Goal: Task Accomplishment & Management: Complete application form

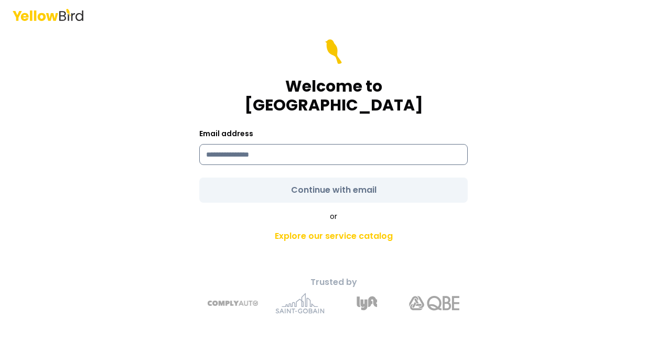
drag, startPoint x: 383, startPoint y: 146, endPoint x: 372, endPoint y: 148, distance: 11.2
click at [372, 148] on div "Welcome to YellowBird Email address Continue with email or Explore our service …" at bounding box center [334, 191] width 386 height 262
click at [372, 148] on input at bounding box center [333, 154] width 268 height 21
type input "**********"
click at [341, 178] on form "**********" at bounding box center [333, 121] width 268 height 164
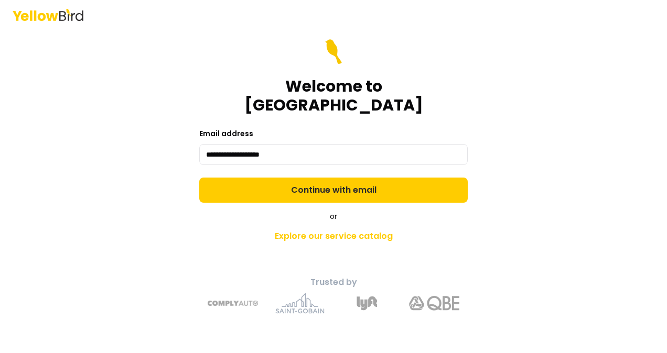
click at [341, 178] on button "Continue with email" at bounding box center [333, 190] width 268 height 25
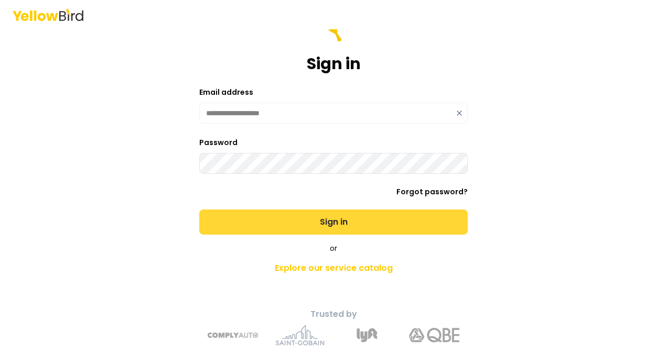
click at [321, 215] on button "Sign in" at bounding box center [333, 222] width 268 height 25
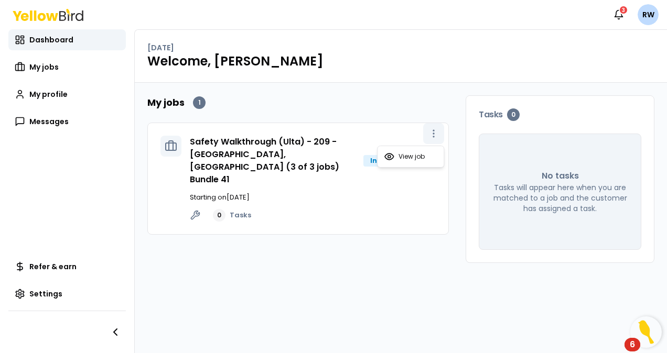
click at [435, 134] on icon "button" at bounding box center [433, 133] width 10 height 10
click at [403, 157] on span "View job" at bounding box center [411, 157] width 26 height 8
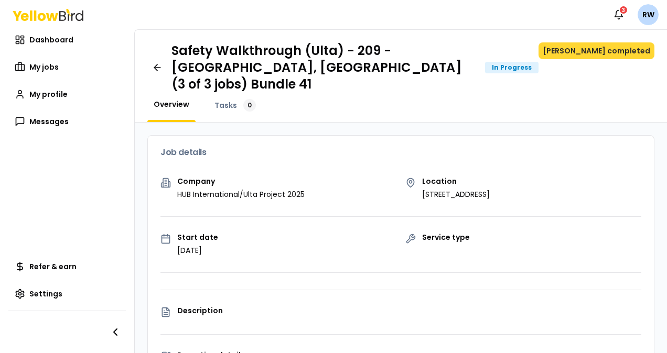
click at [587, 52] on button "[PERSON_NAME] completed" at bounding box center [596, 50] width 116 height 17
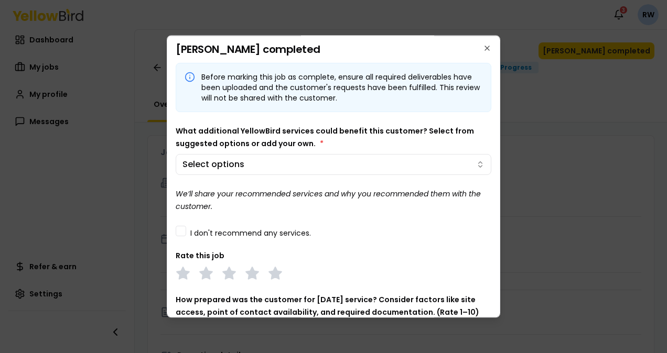
scroll to position [8, 0]
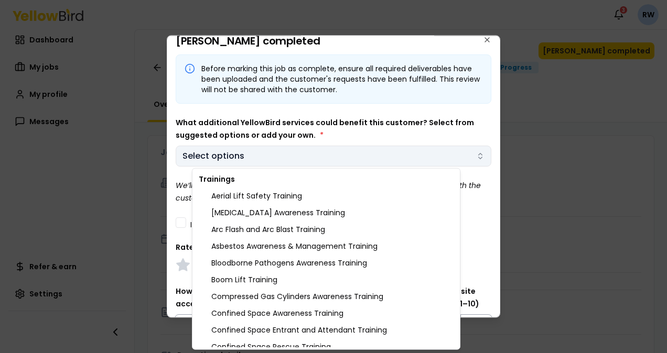
click at [457, 149] on body "Notifications 3 RW Dashboard My jobs My profile Messages Refer & earn Settings …" at bounding box center [333, 176] width 667 height 353
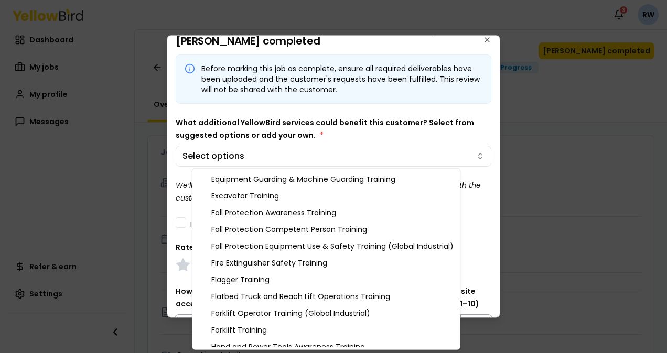
scroll to position [273, 0]
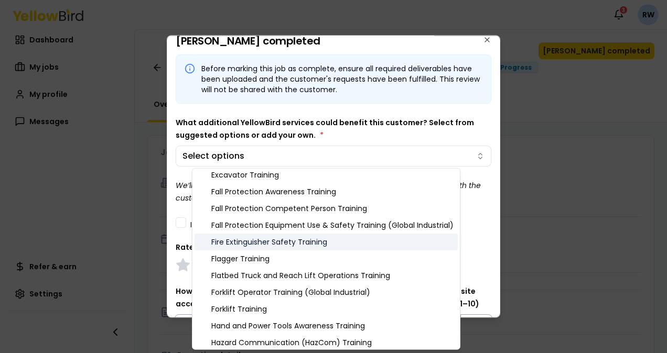
click at [282, 245] on div "Fire Extinguisher Safety Training" at bounding box center [326, 242] width 263 height 17
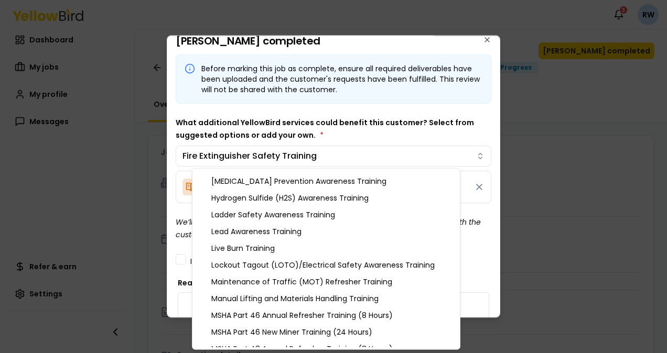
scroll to position [524, 0]
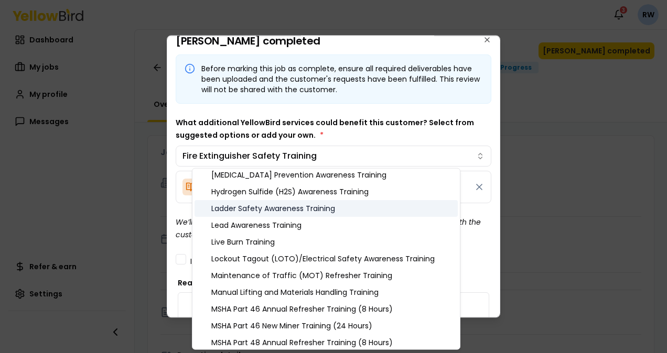
click at [335, 211] on div "Ladder Safety Awareness Training" at bounding box center [326, 208] width 263 height 17
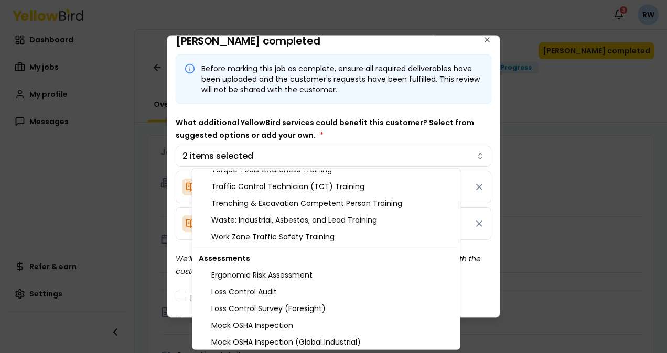
scroll to position [1070, 0]
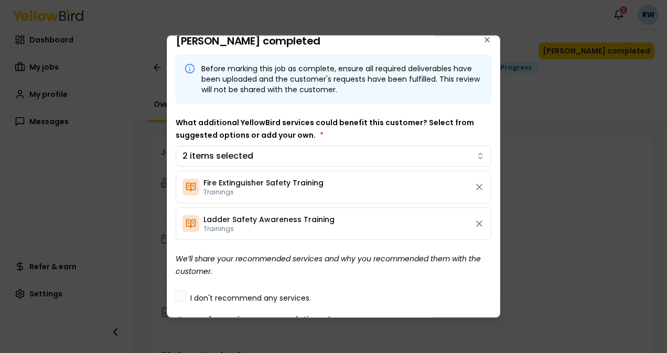
click at [522, 217] on div at bounding box center [333, 176] width 667 height 353
drag, startPoint x: 500, startPoint y: 148, endPoint x: 493, endPoint y: 191, distance: 43.5
click at [493, 191] on div "Mark job completed Before marking this job as complete, ensure all required del…" at bounding box center [333, 176] width 333 height 283
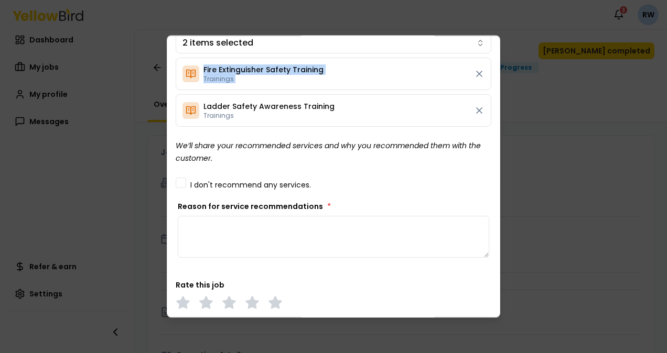
scroll to position [123, 0]
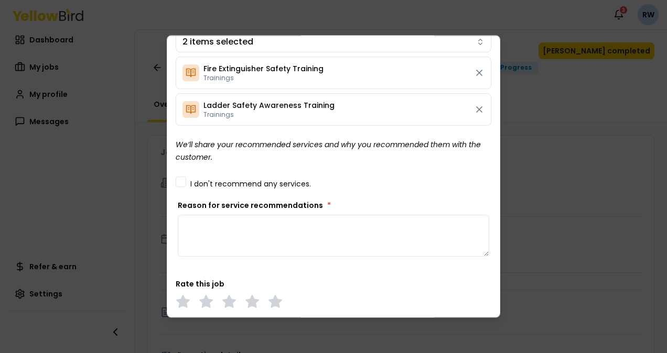
click at [273, 223] on textarea "Reason for service recommendations *" at bounding box center [333, 236] width 311 height 42
type textarea "**********"
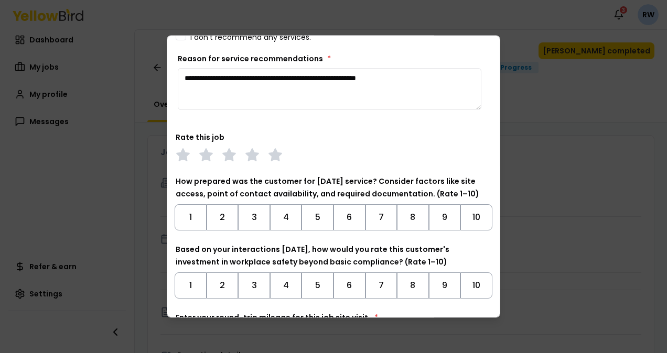
scroll to position [283, 0]
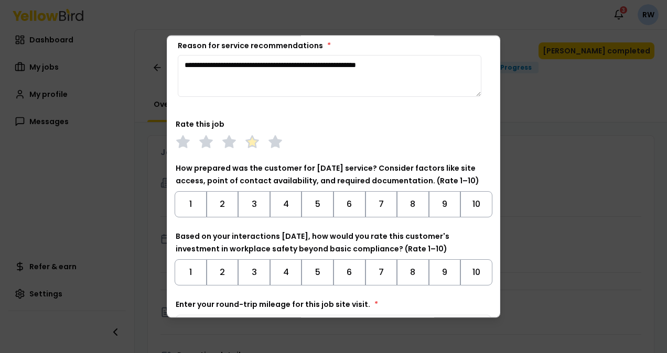
click at [250, 139] on polygon at bounding box center [252, 142] width 12 height 12
click at [228, 142] on polygon at bounding box center [229, 142] width 12 height 12
click at [333, 201] on button "6" at bounding box center [349, 204] width 32 height 26
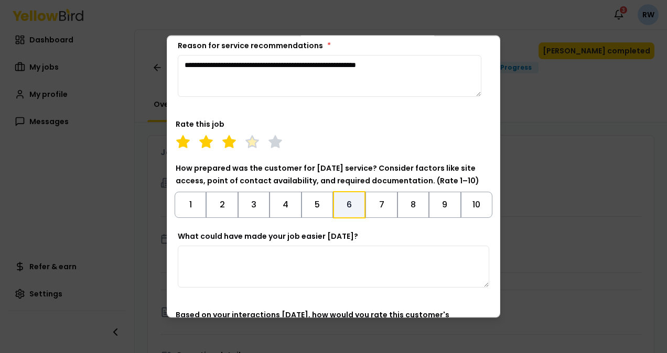
click at [256, 138] on polygon at bounding box center [252, 142] width 12 height 12
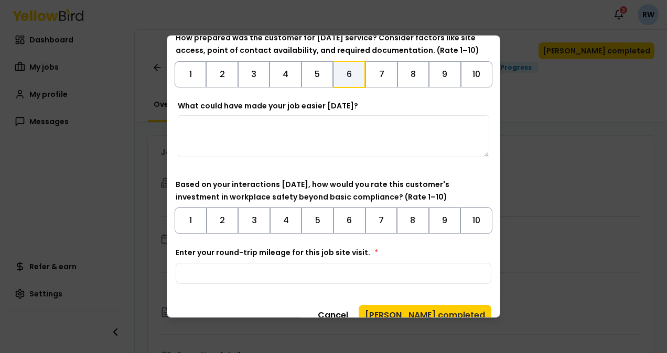
scroll to position [416, 0]
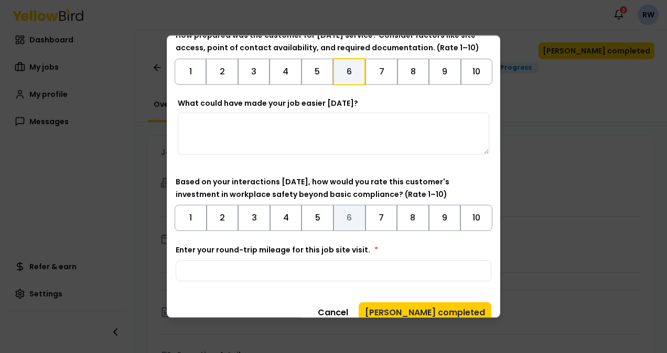
click at [342, 216] on button "6" at bounding box center [349, 218] width 32 height 26
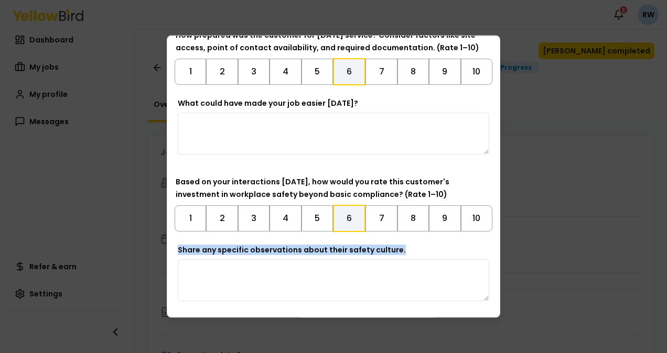
drag, startPoint x: 491, startPoint y: 227, endPoint x: 493, endPoint y: 266, distance: 39.9
click at [493, 266] on div "**********" at bounding box center [333, 176] width 333 height 283
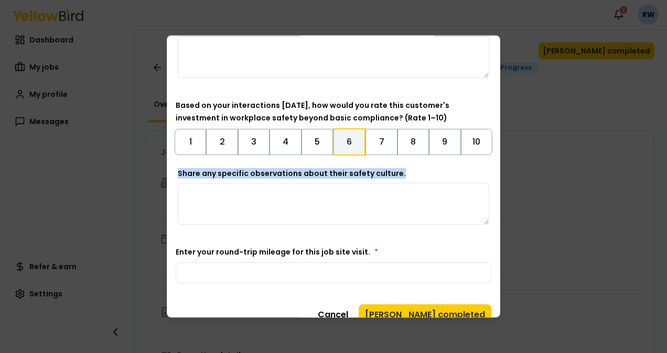
scroll to position [508, 0]
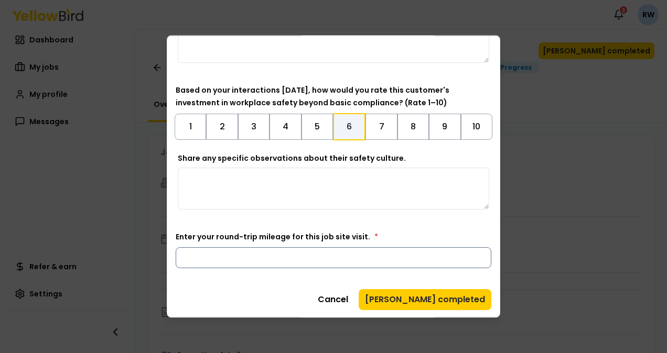
click at [315, 249] on input "Enter your round-trip mileage for this job site visit. *" at bounding box center [334, 257] width 316 height 21
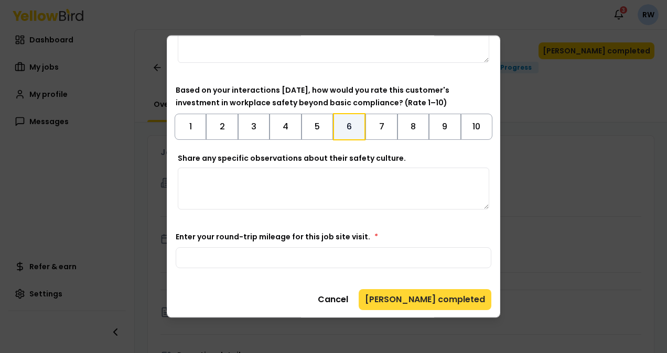
type input "***"
click at [435, 306] on button "[PERSON_NAME] completed" at bounding box center [425, 299] width 133 height 21
